Goal: Check status: Check status

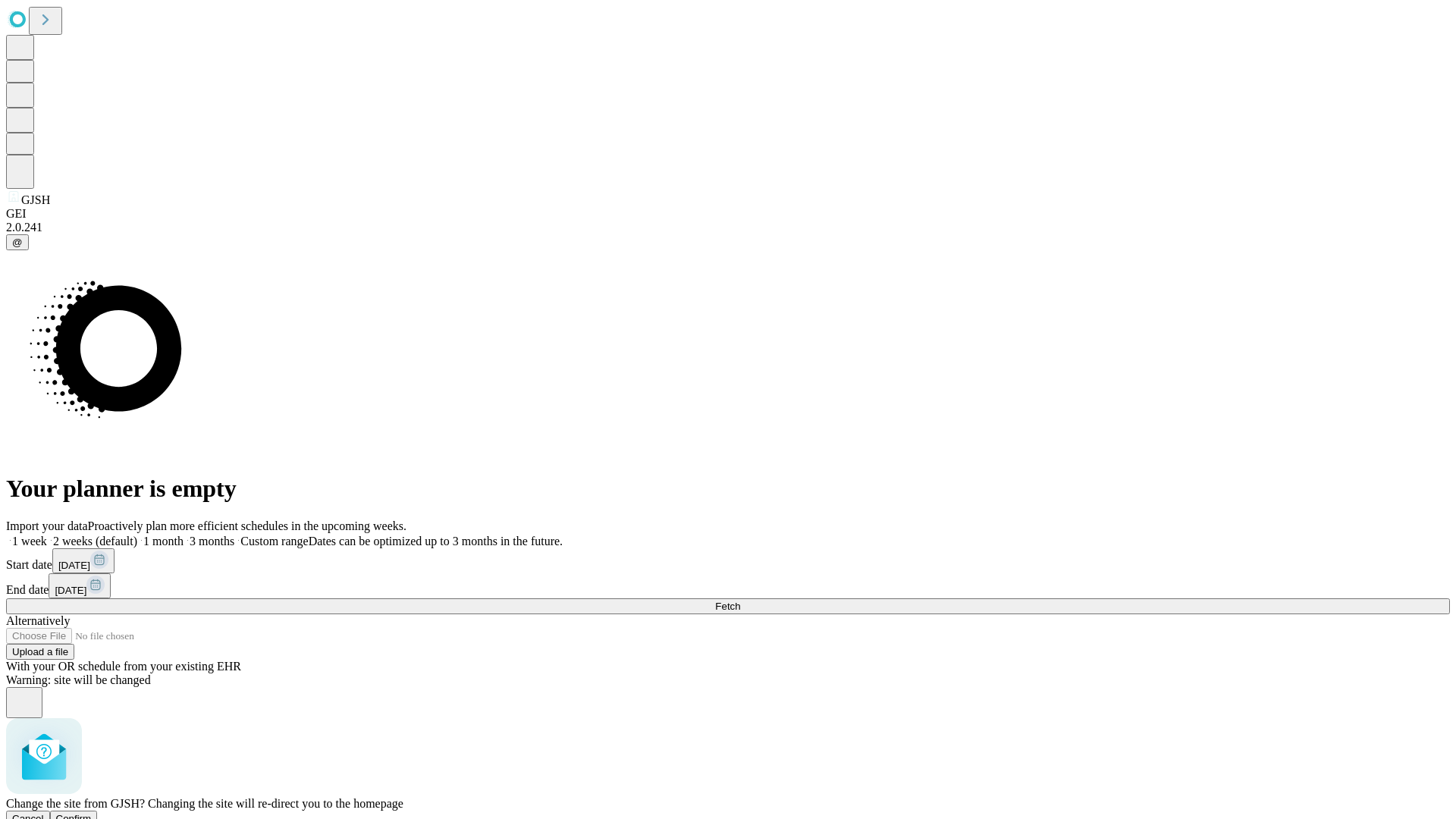
click at [92, 813] on span "Confirm" at bounding box center [73, 819] width 36 height 12
click at [47, 535] on label "1 week" at bounding box center [26, 541] width 41 height 12
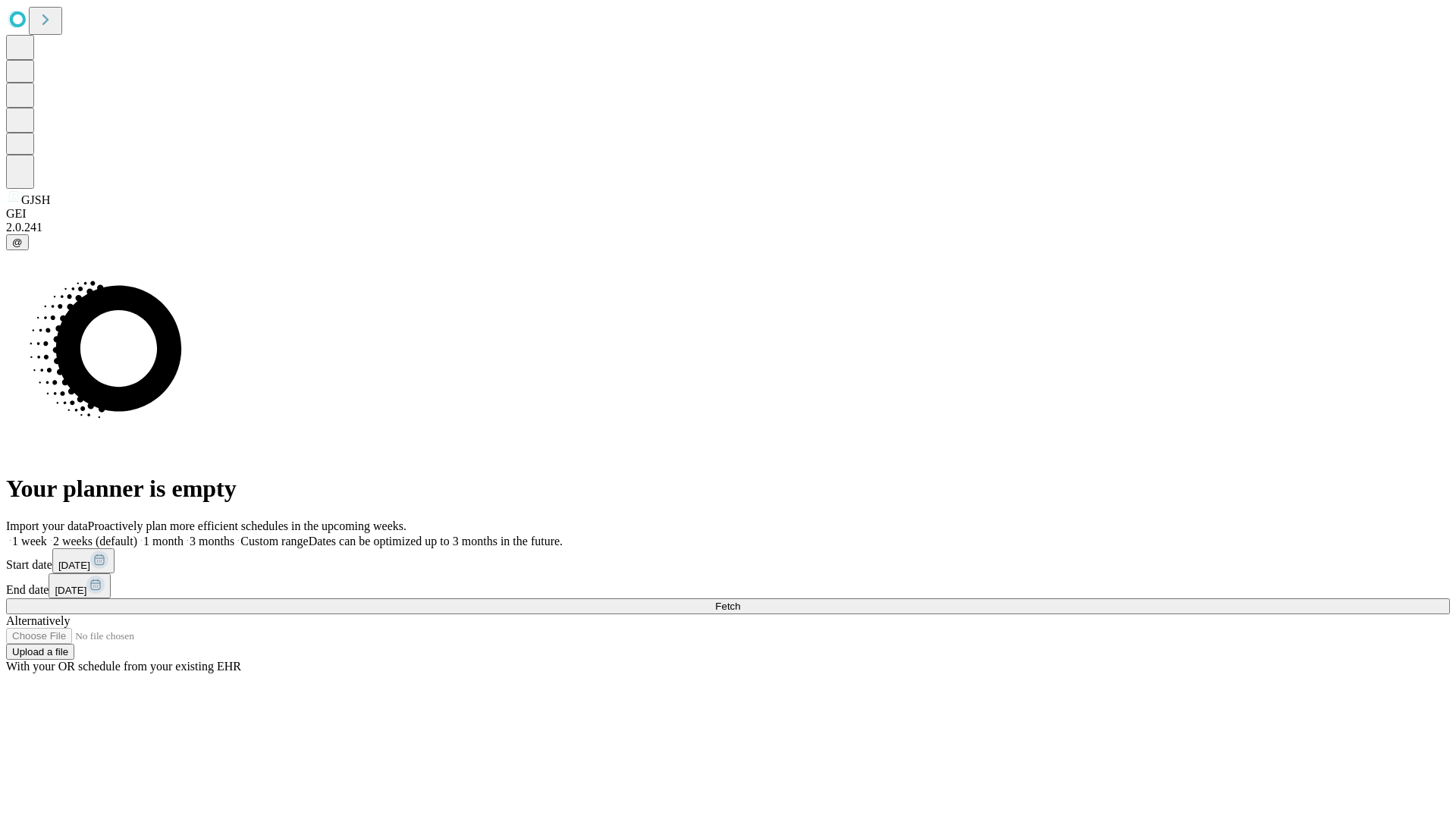
click at [740, 601] on span "Fetch" at bounding box center [727, 607] width 25 height 12
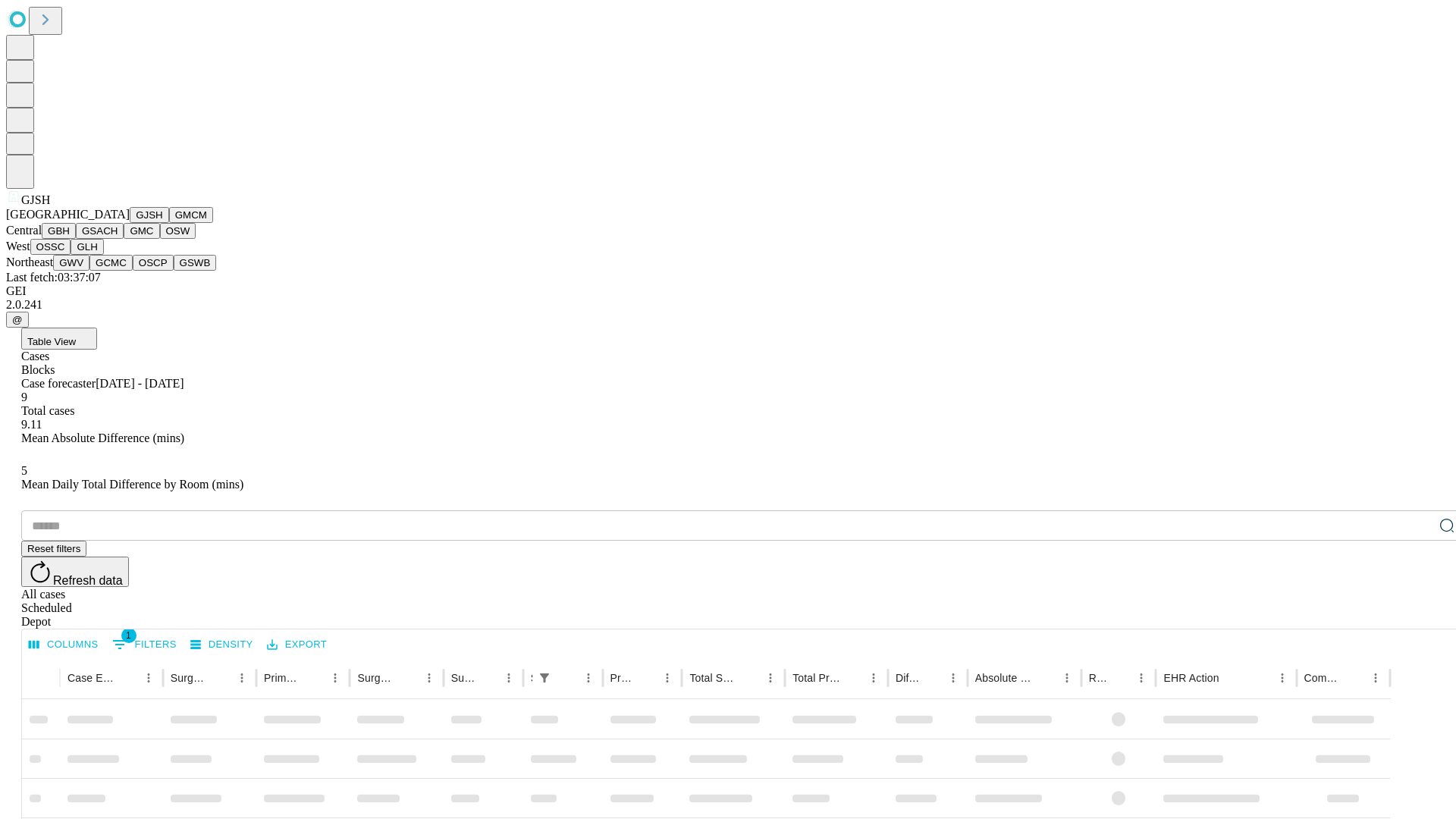
click at [169, 223] on button "GMCM" at bounding box center [191, 214] width 44 height 16
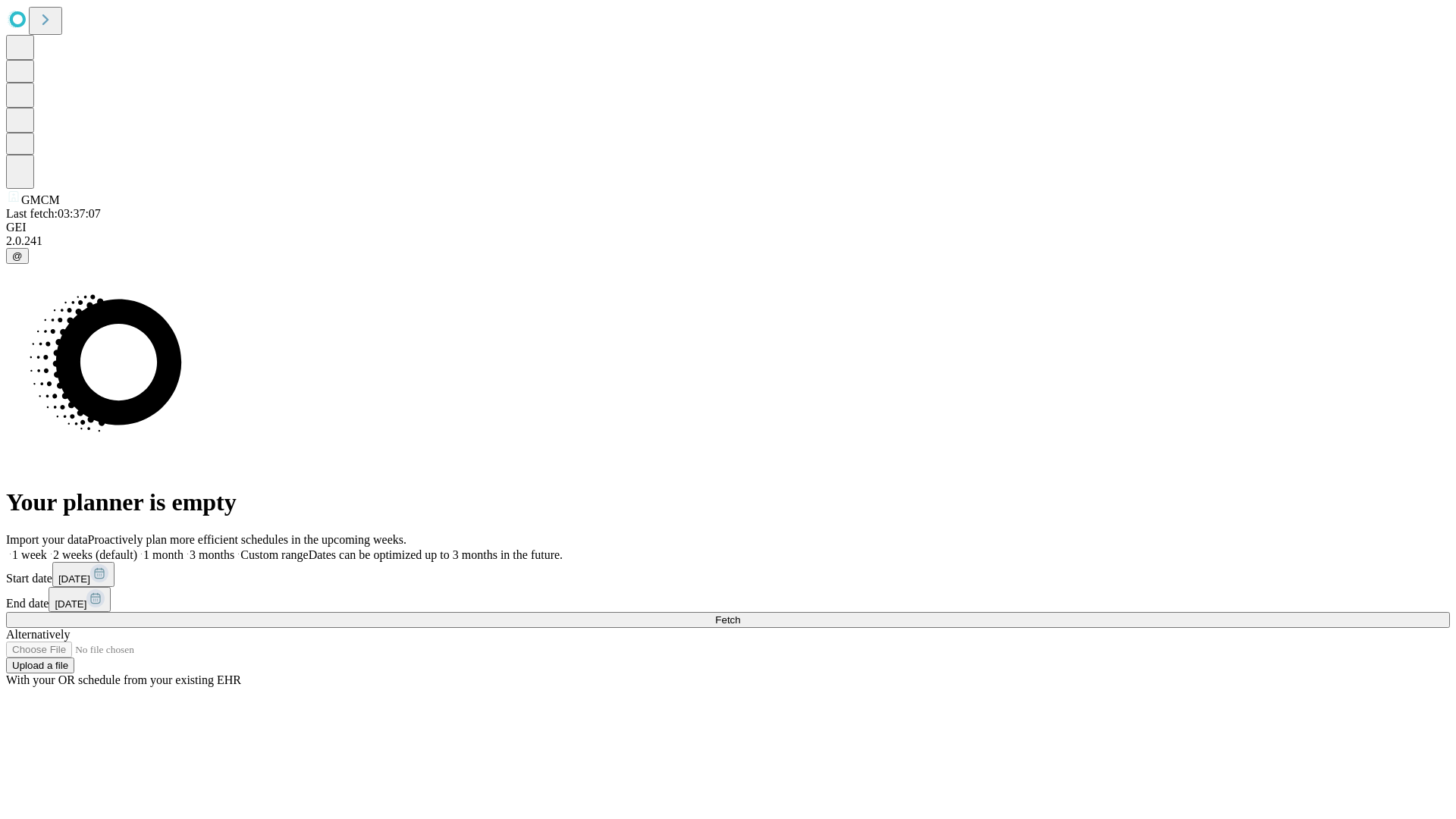
click at [47, 548] on label "1 week" at bounding box center [26, 554] width 41 height 12
click at [740, 614] on span "Fetch" at bounding box center [727, 620] width 25 height 12
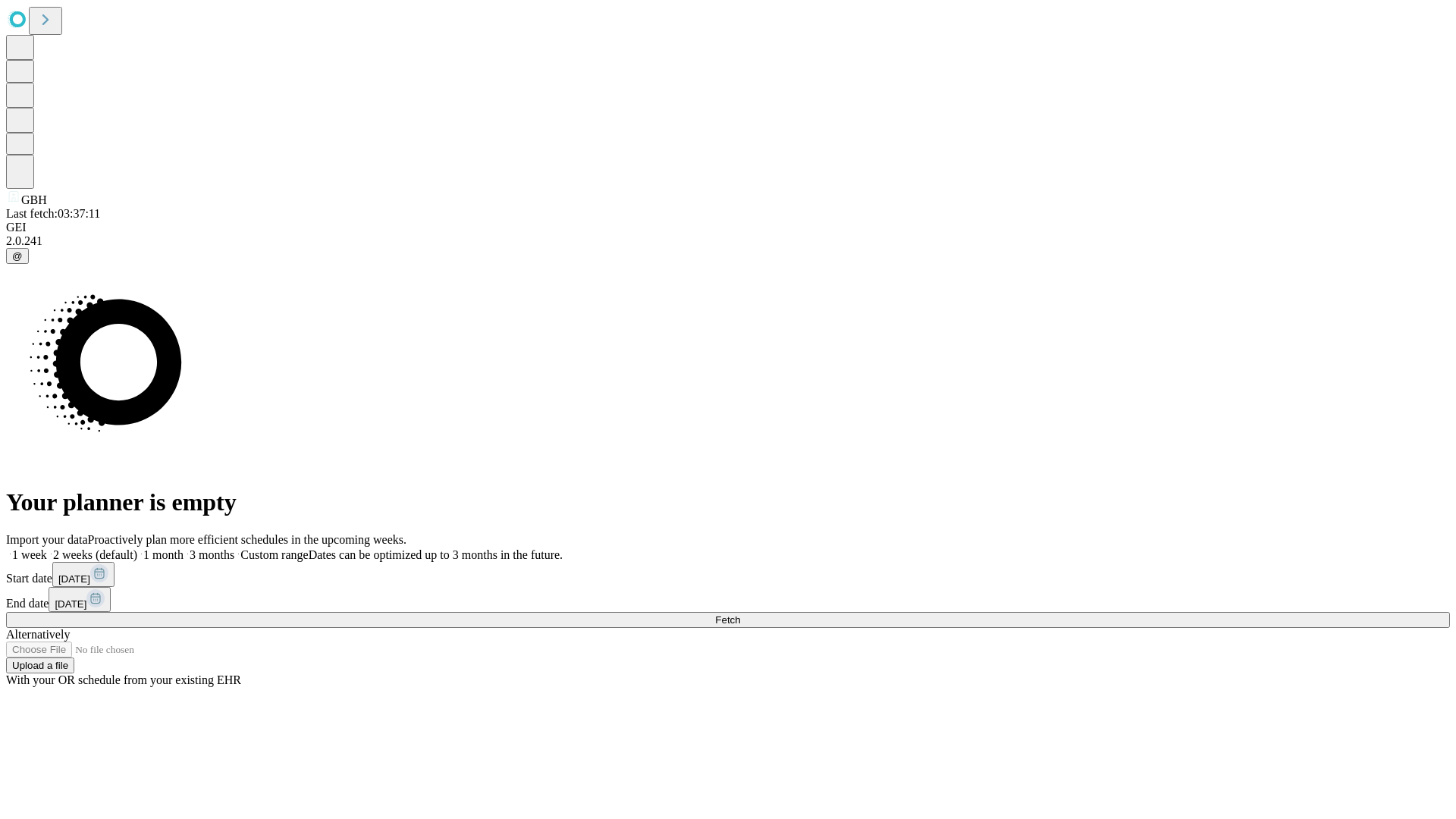
click at [47, 548] on label "1 week" at bounding box center [26, 554] width 41 height 12
click at [740, 614] on span "Fetch" at bounding box center [727, 620] width 25 height 12
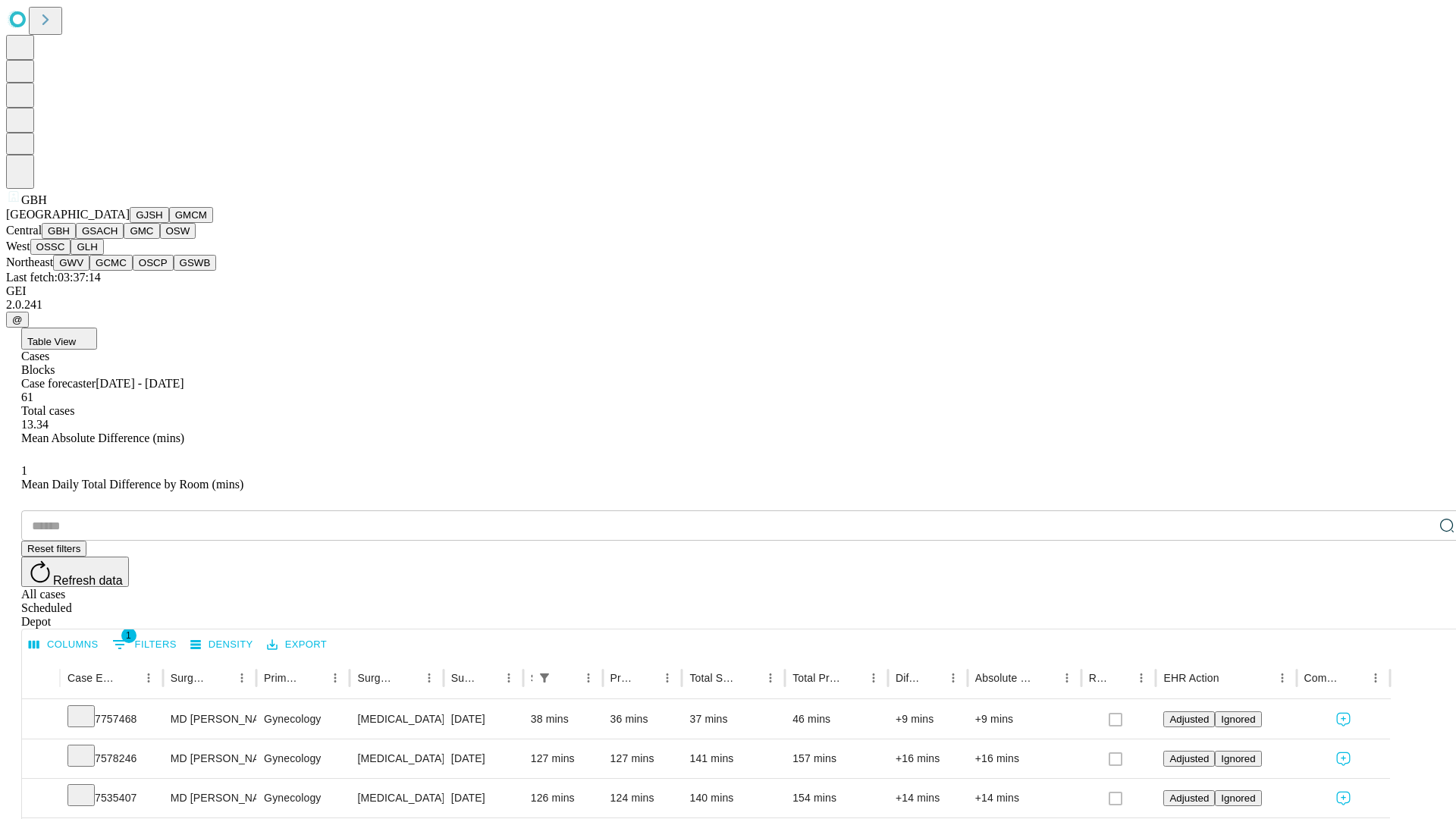
click at [117, 239] on button "GSACH" at bounding box center [99, 231] width 47 height 16
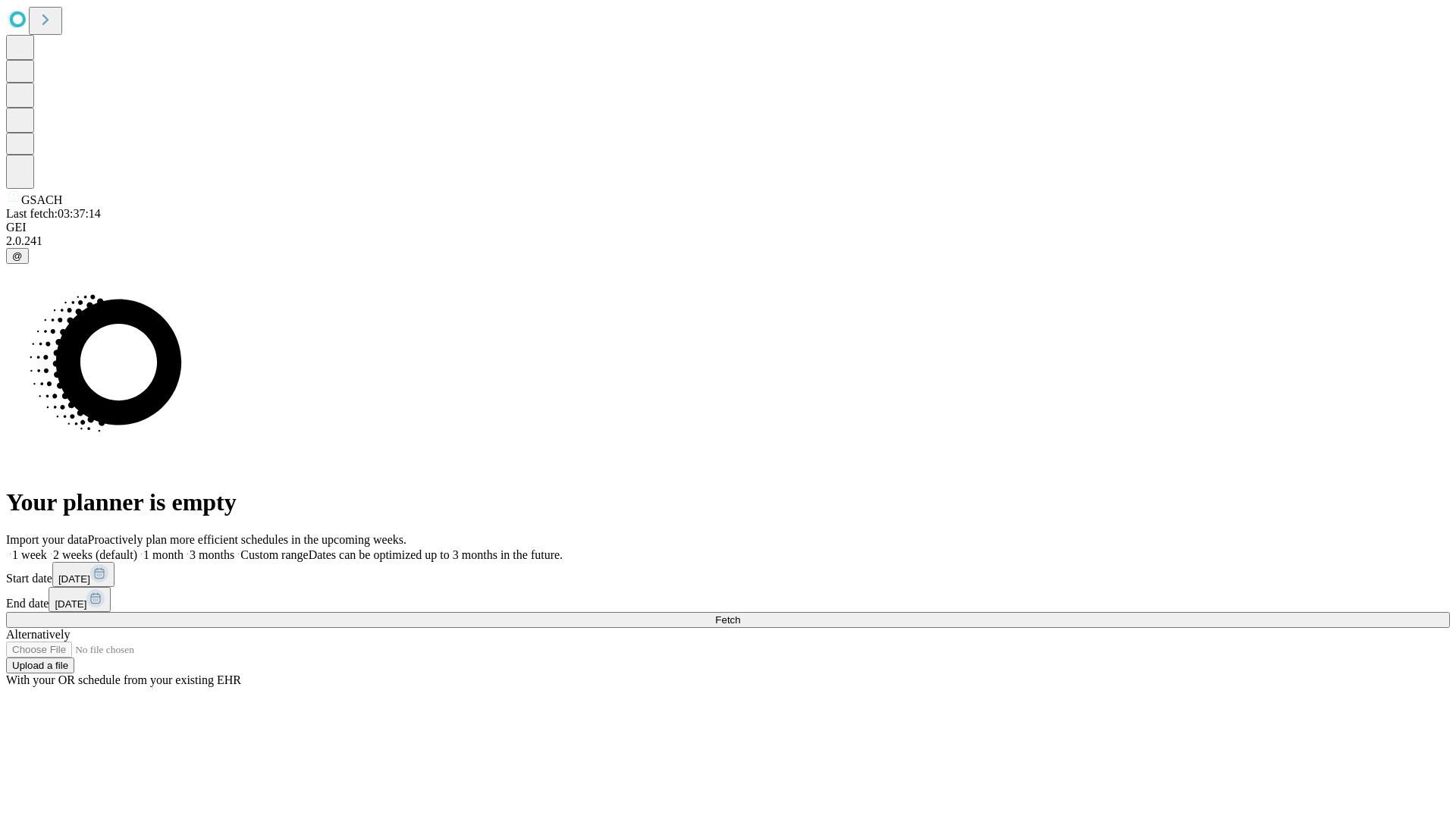
click at [47, 548] on label "1 week" at bounding box center [26, 554] width 41 height 12
click at [740, 614] on span "Fetch" at bounding box center [727, 620] width 25 height 12
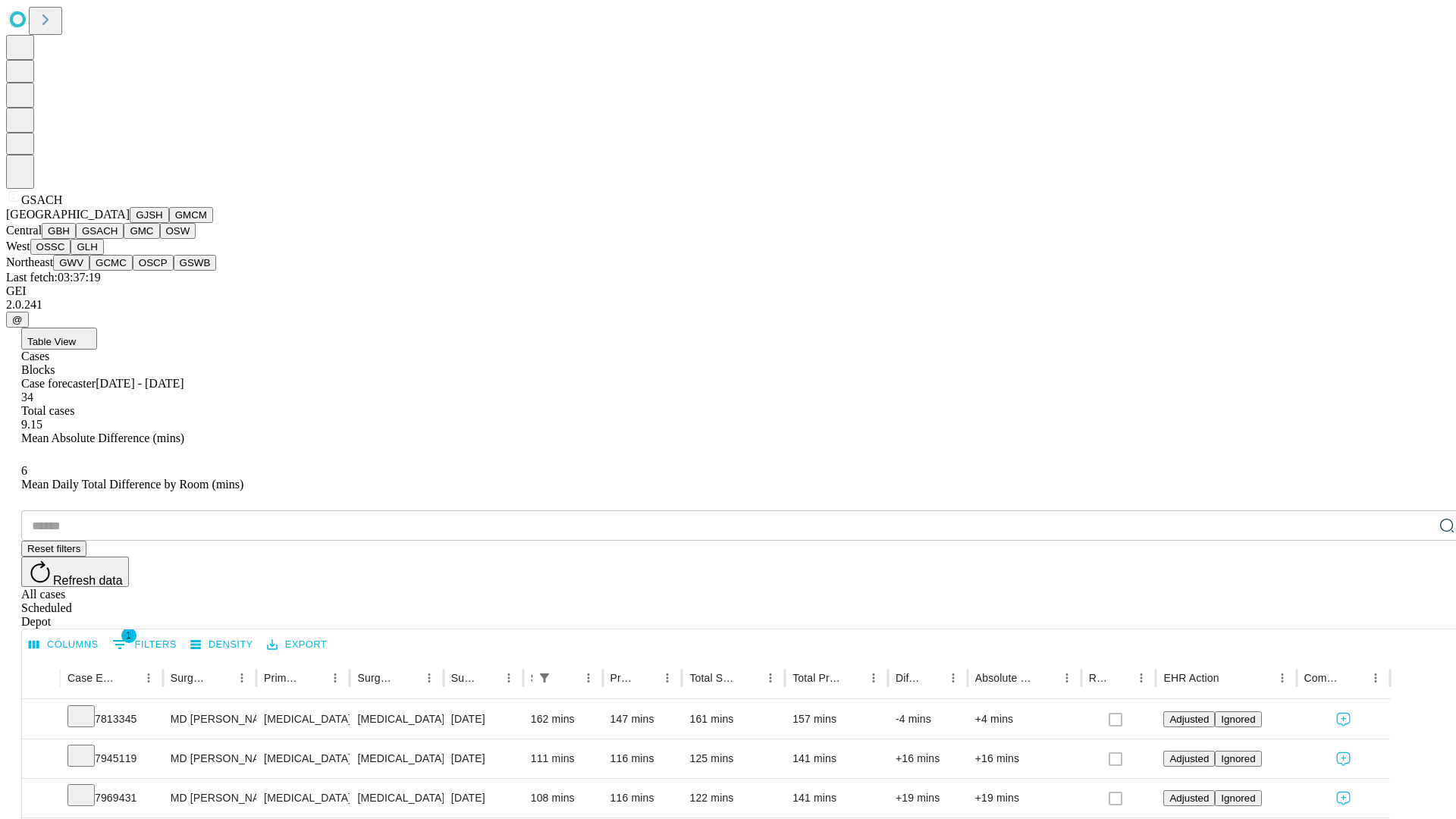
click at [123, 239] on button "GMC" at bounding box center [141, 231] width 36 height 16
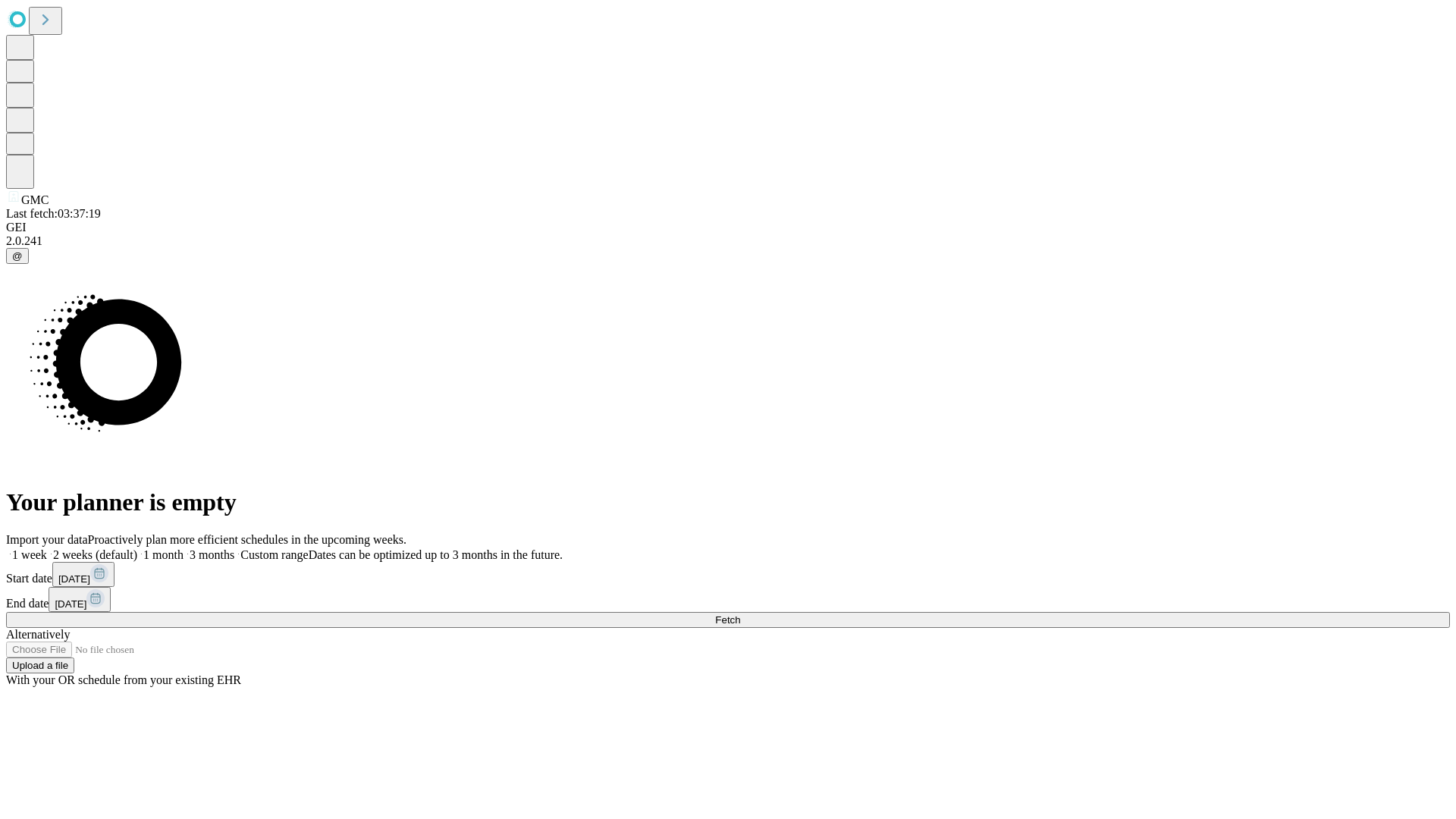
click at [47, 548] on label "1 week" at bounding box center [26, 554] width 41 height 12
click at [740, 614] on span "Fetch" at bounding box center [727, 620] width 25 height 12
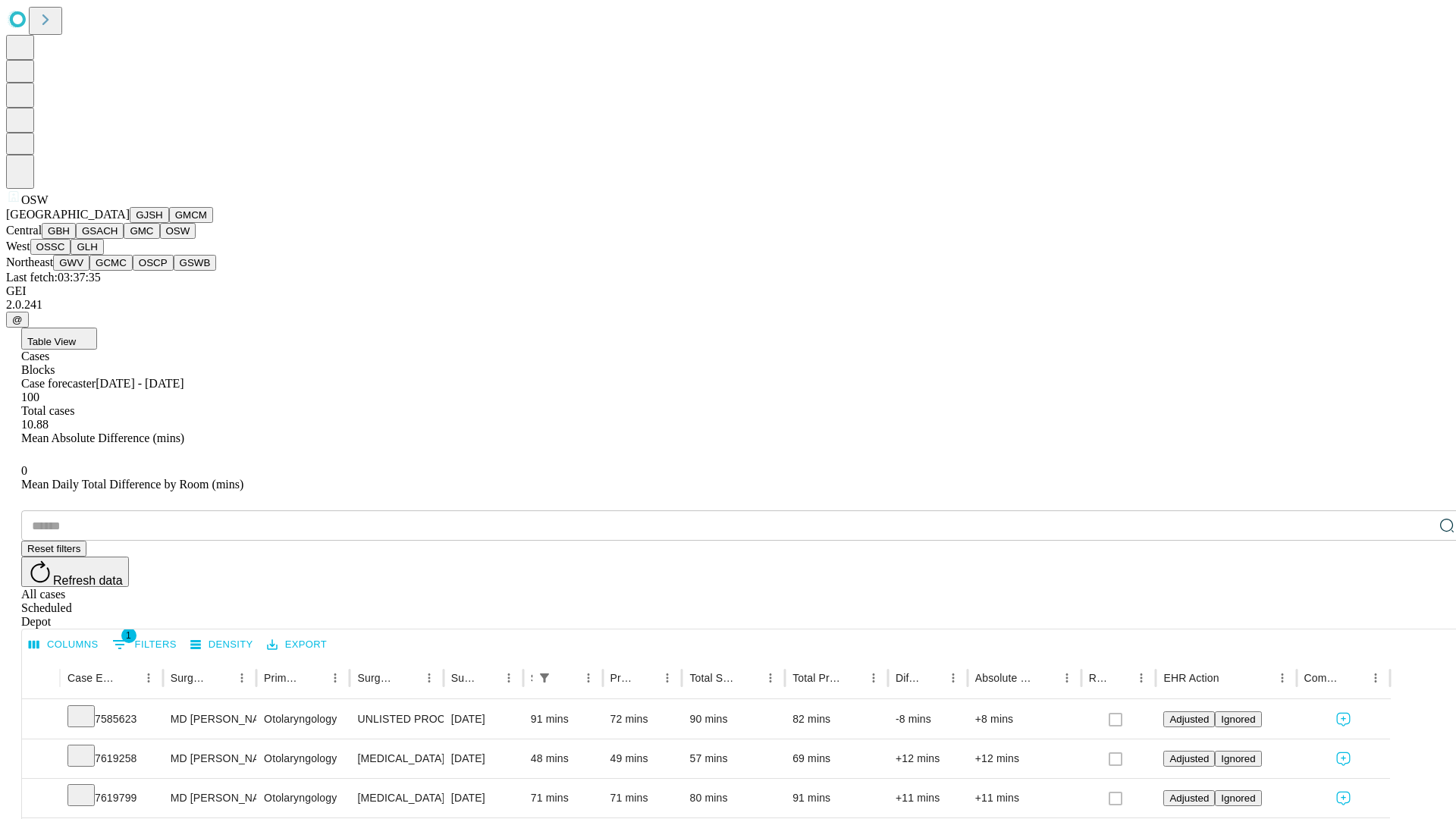
click at [72, 255] on button "OSSC" at bounding box center [50, 247] width 41 height 16
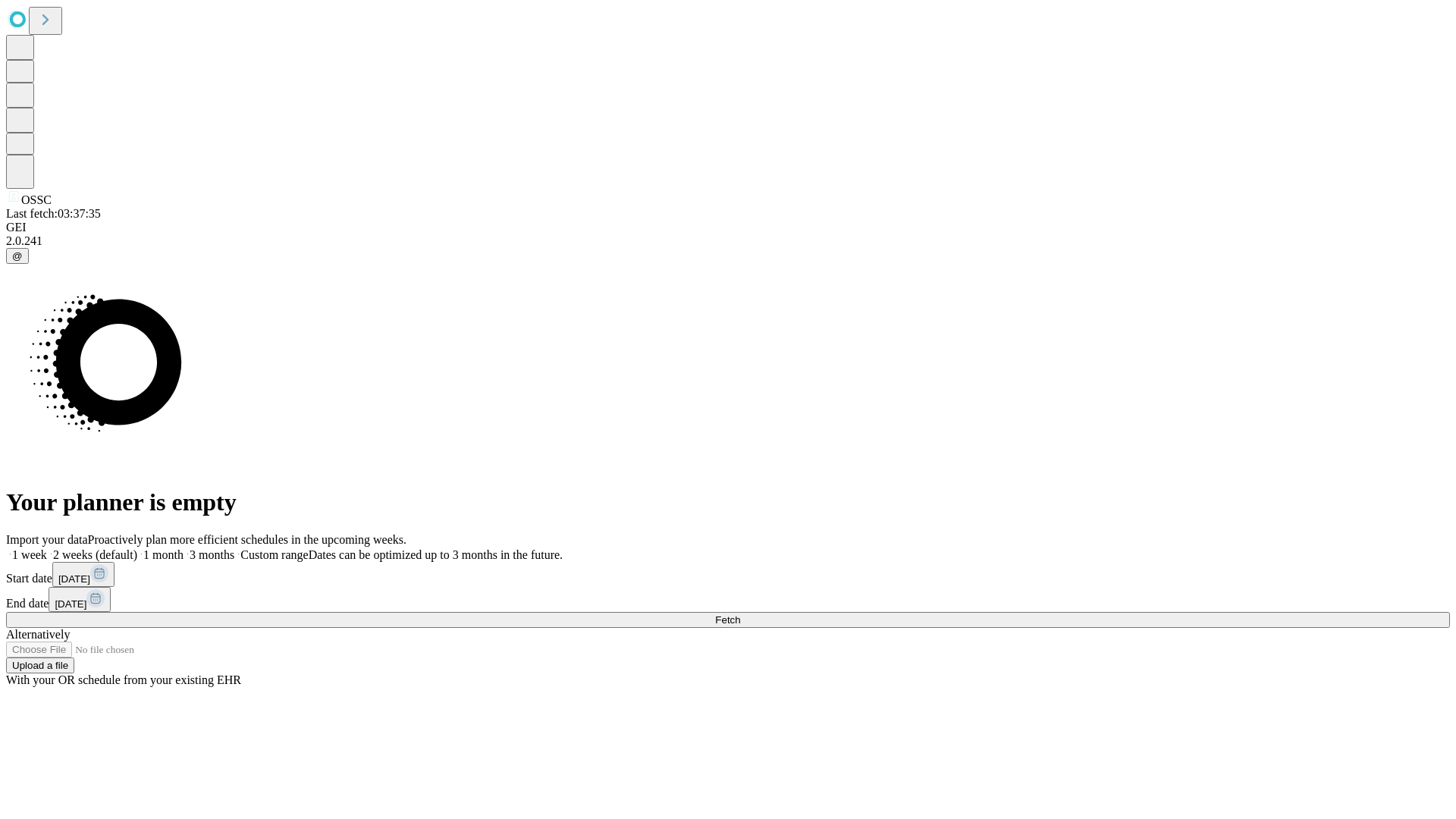
click at [47, 548] on label "1 week" at bounding box center [26, 554] width 41 height 12
click at [740, 614] on span "Fetch" at bounding box center [727, 620] width 25 height 12
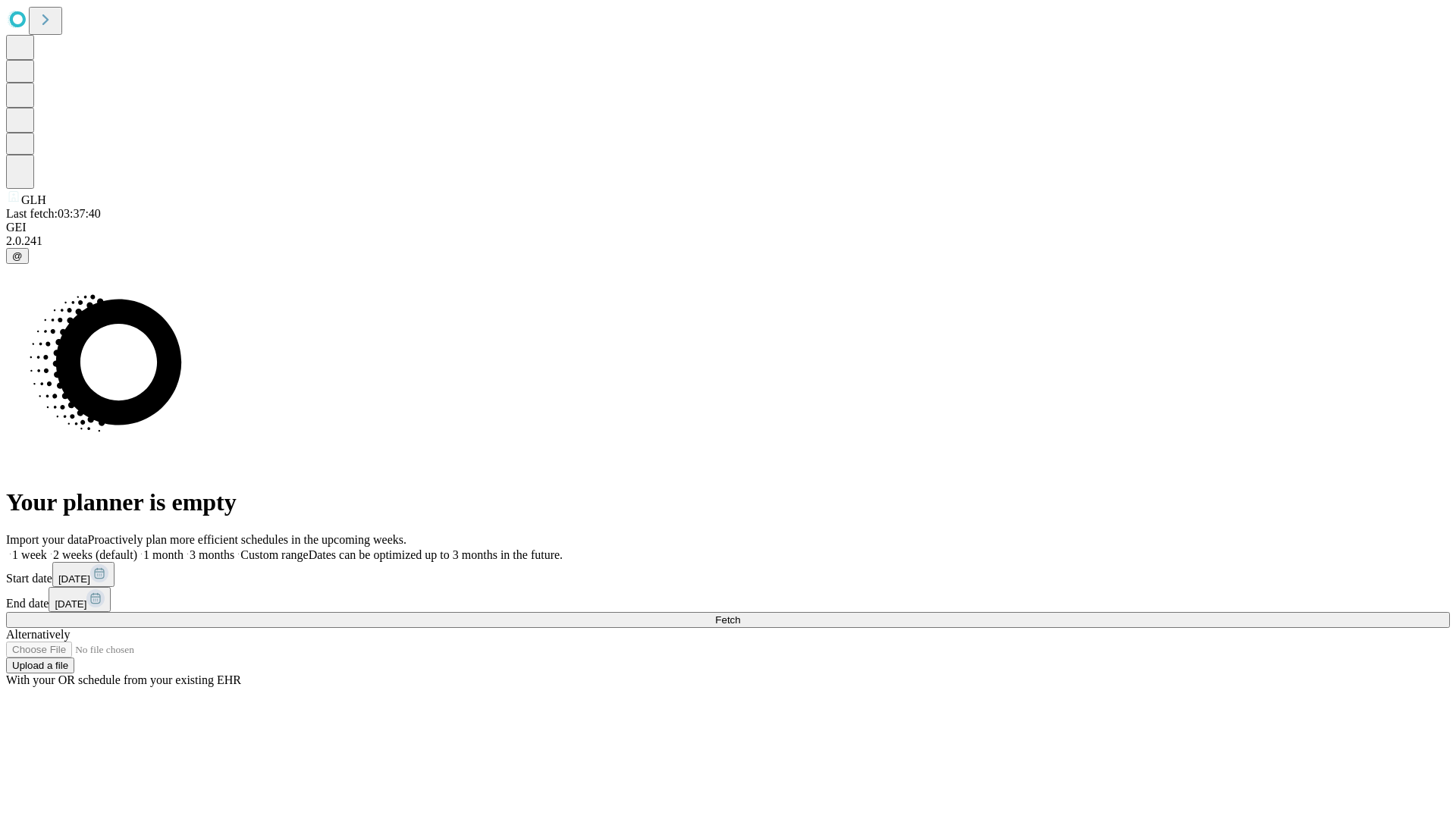
click at [740, 614] on span "Fetch" at bounding box center [727, 620] width 25 height 12
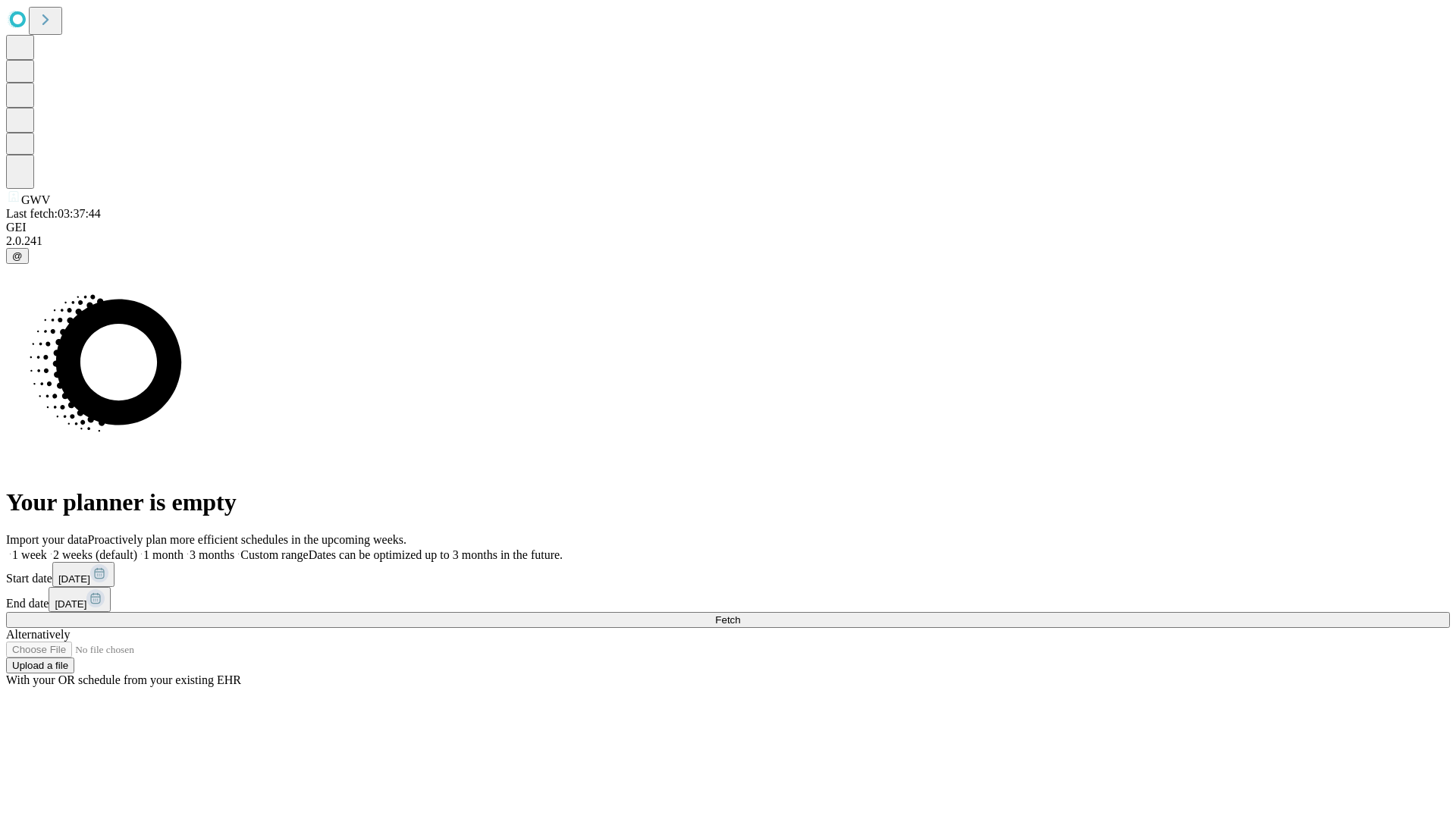
click at [47, 548] on label "1 week" at bounding box center [26, 554] width 41 height 12
click at [740, 614] on span "Fetch" at bounding box center [727, 620] width 25 height 12
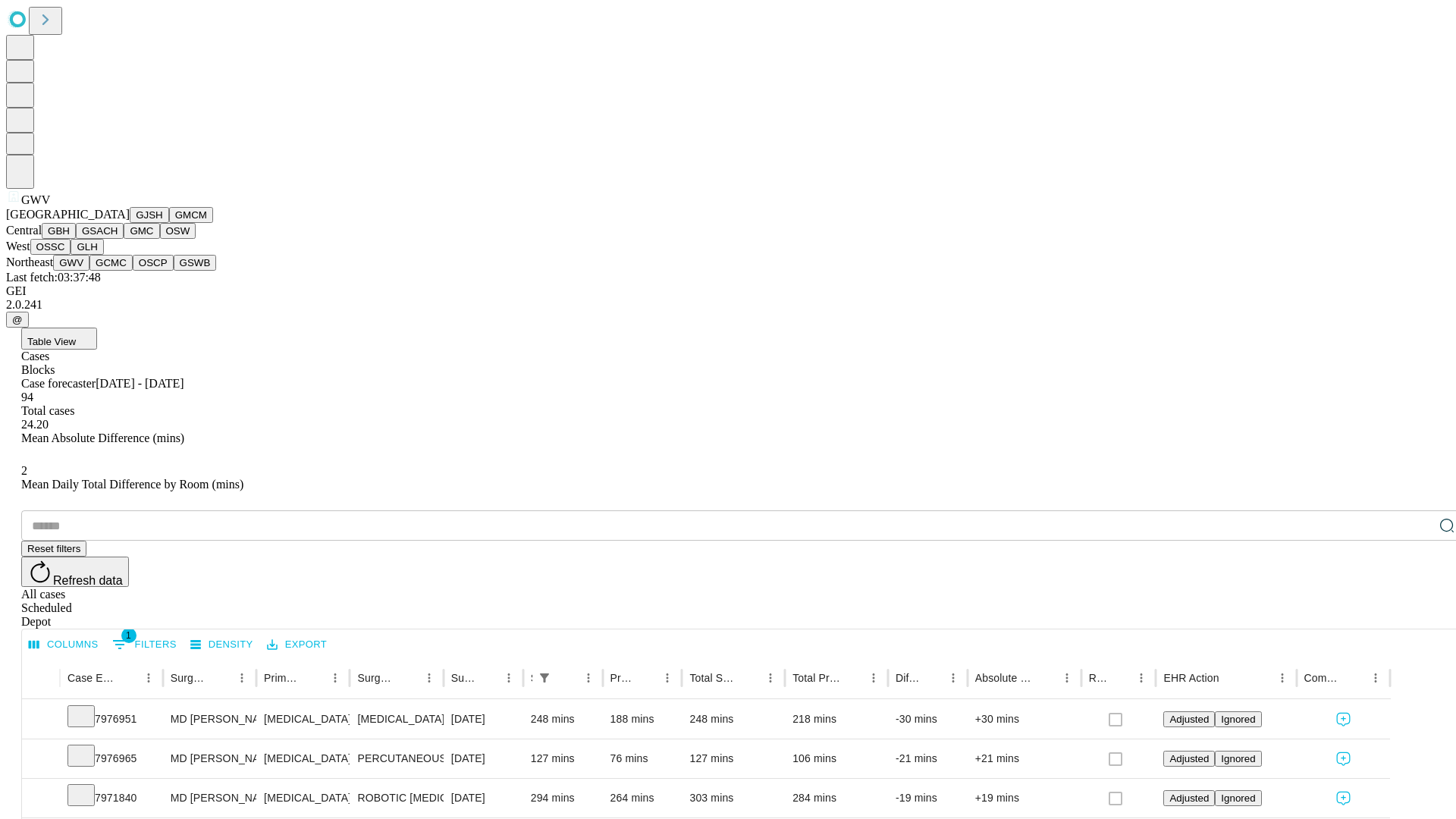
click at [117, 271] on button "GCMC" at bounding box center [111, 262] width 43 height 16
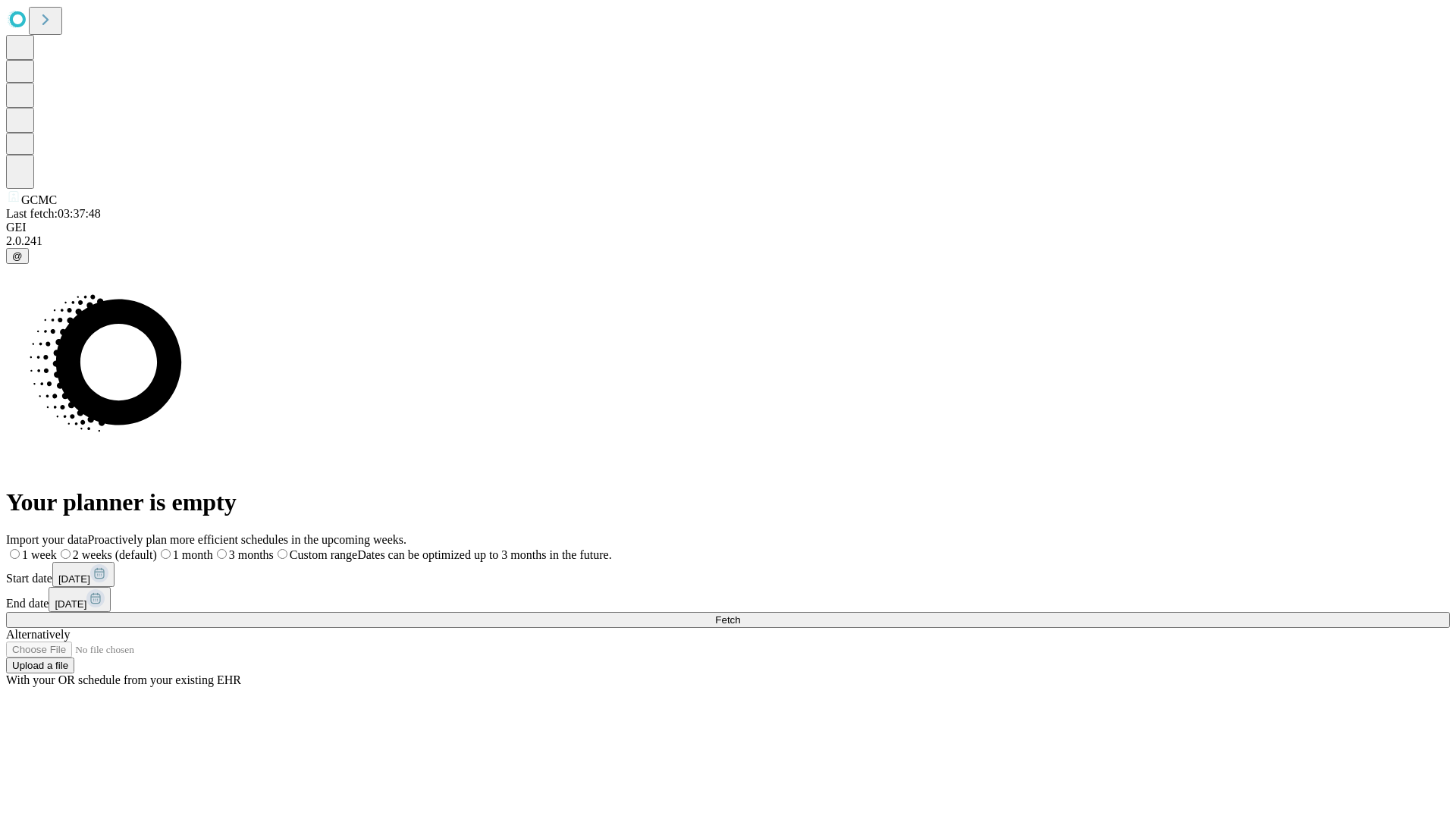
click at [740, 614] on span "Fetch" at bounding box center [727, 620] width 25 height 12
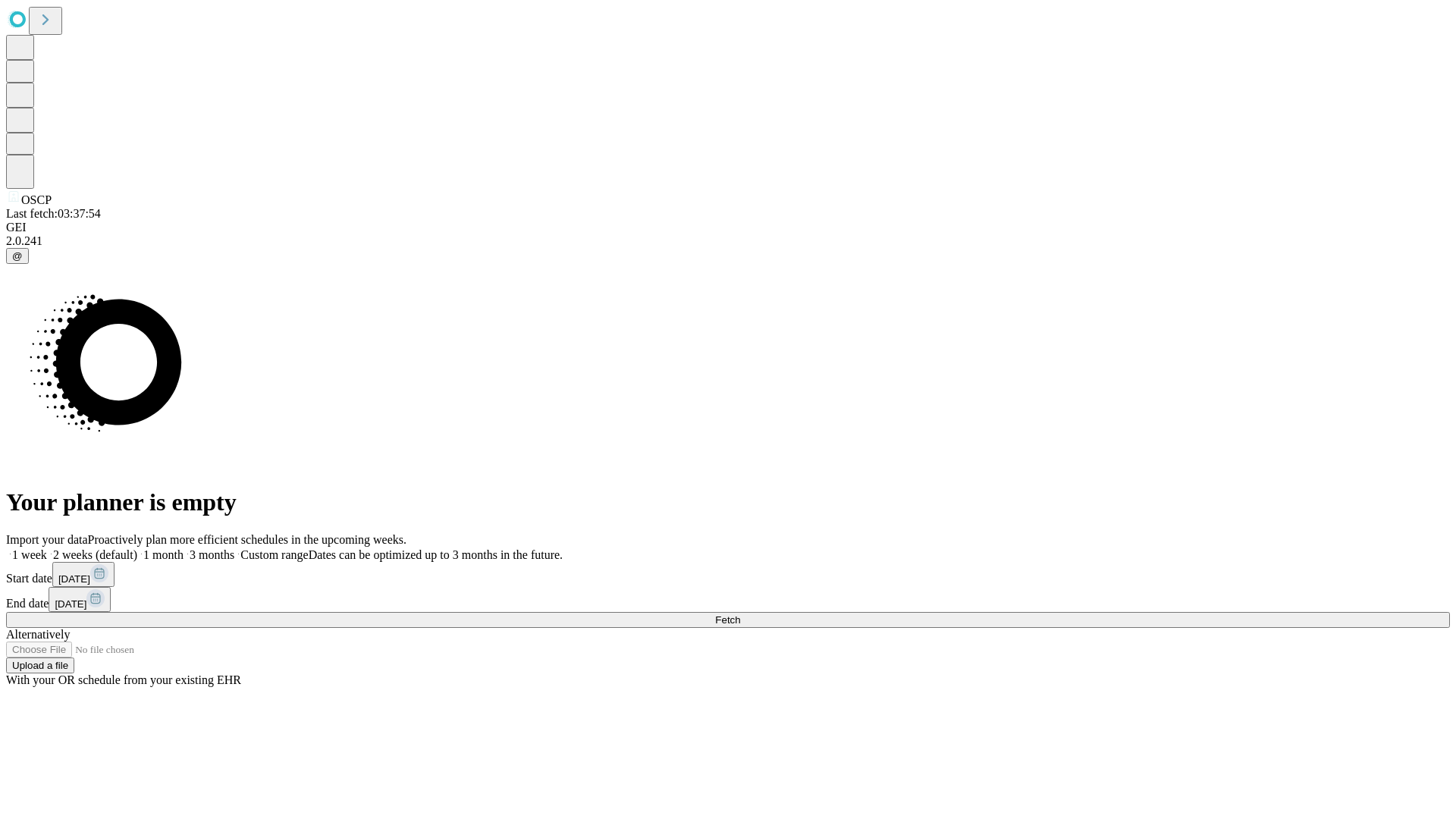
click at [47, 548] on label "1 week" at bounding box center [26, 554] width 41 height 12
click at [740, 614] on span "Fetch" at bounding box center [727, 620] width 25 height 12
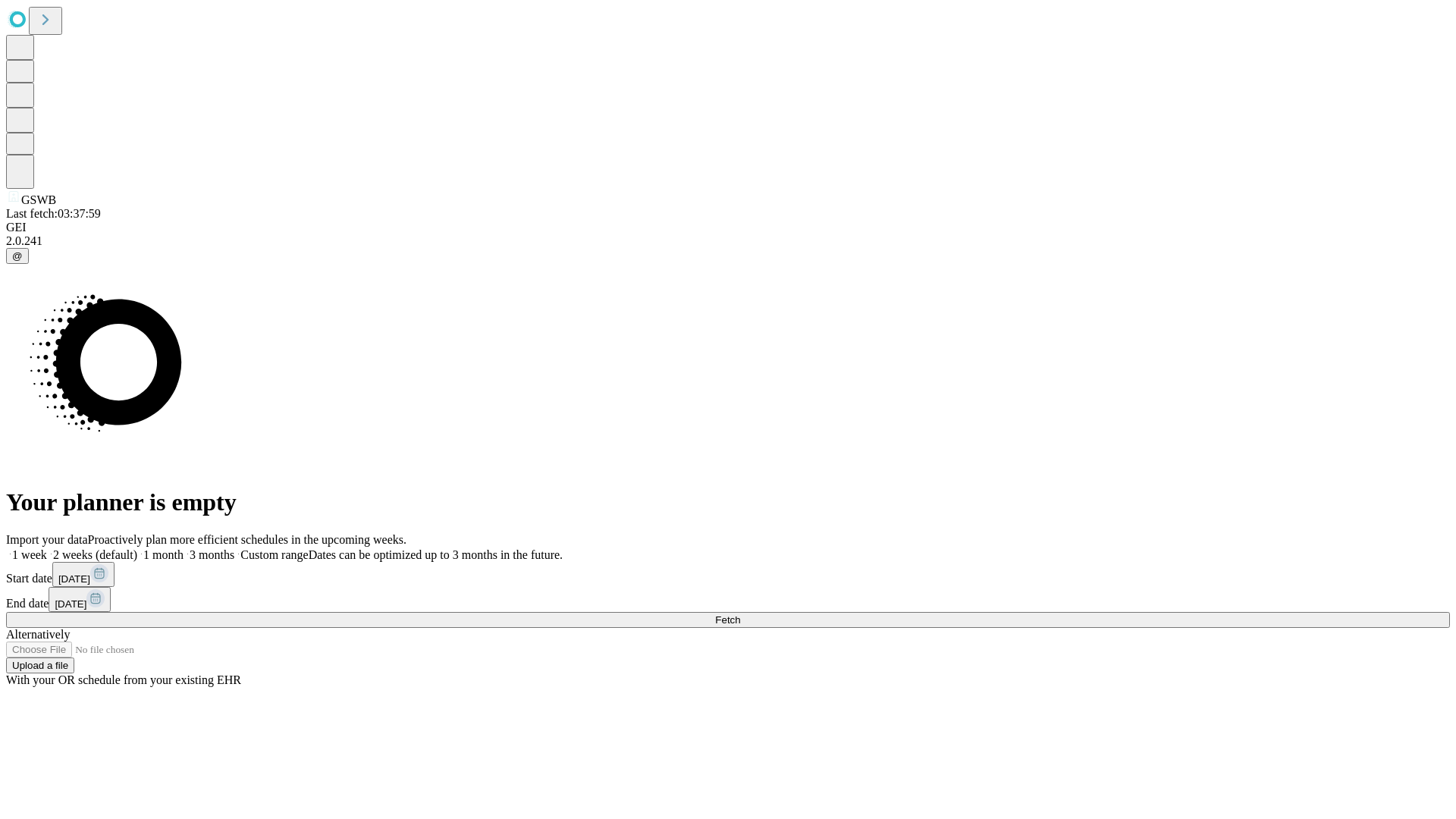
click at [47, 548] on label "1 week" at bounding box center [26, 554] width 41 height 12
click at [740, 614] on span "Fetch" at bounding box center [727, 620] width 25 height 12
